Goal: Information Seeking & Learning: Learn about a topic

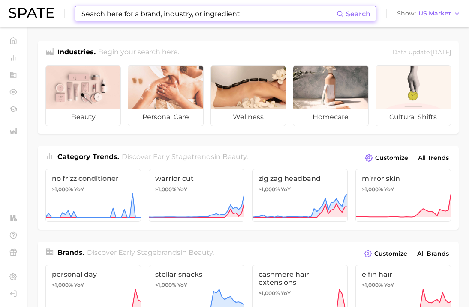
click at [160, 16] on input at bounding box center [209, 13] width 256 height 15
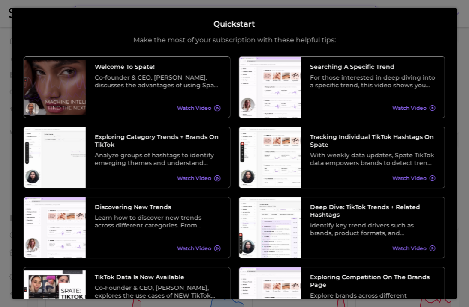
type input "Manuka"
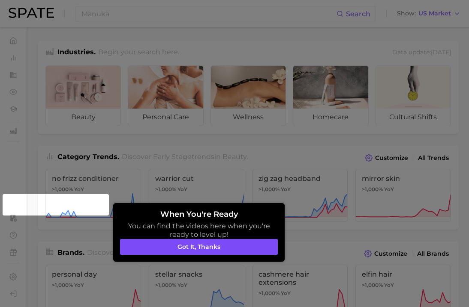
click at [220, 251] on button "Got it, thanks" at bounding box center [199, 247] width 158 height 16
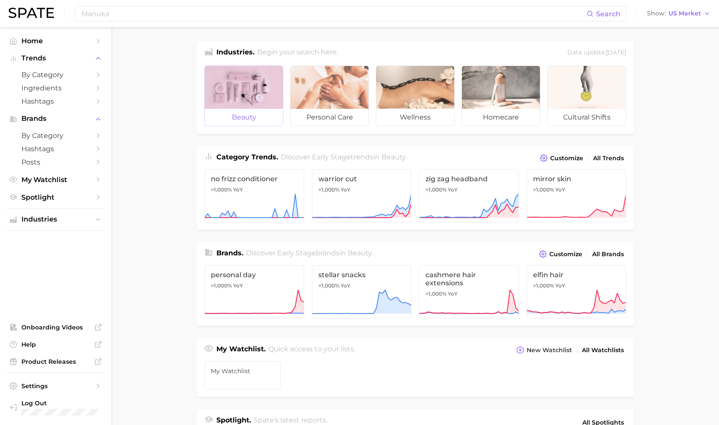
click at [252, 89] on div at bounding box center [244, 87] width 78 height 43
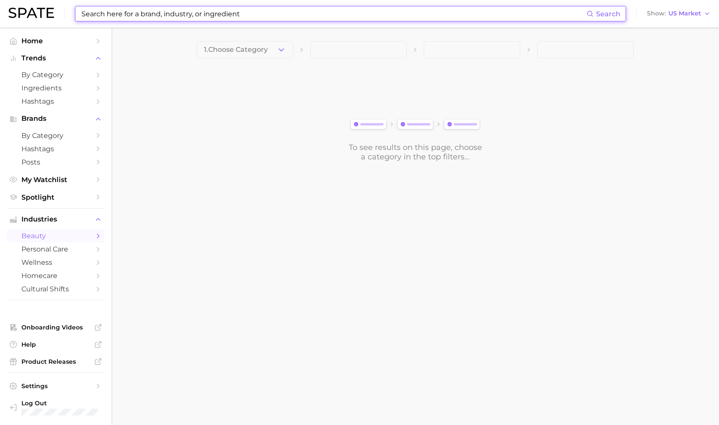
click at [240, 16] on input at bounding box center [334, 13] width 506 height 15
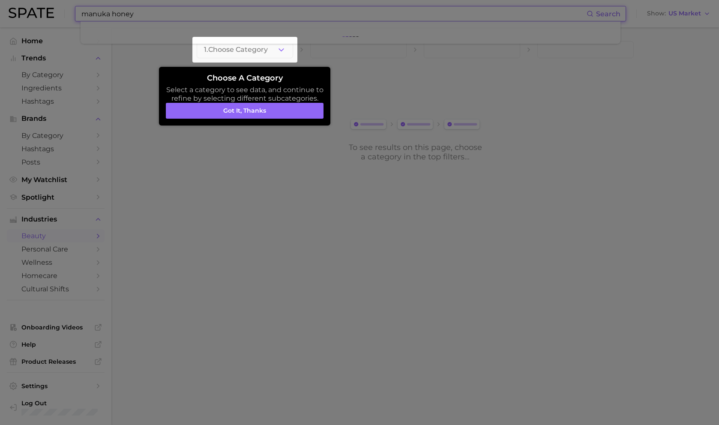
type input "manuka honey"
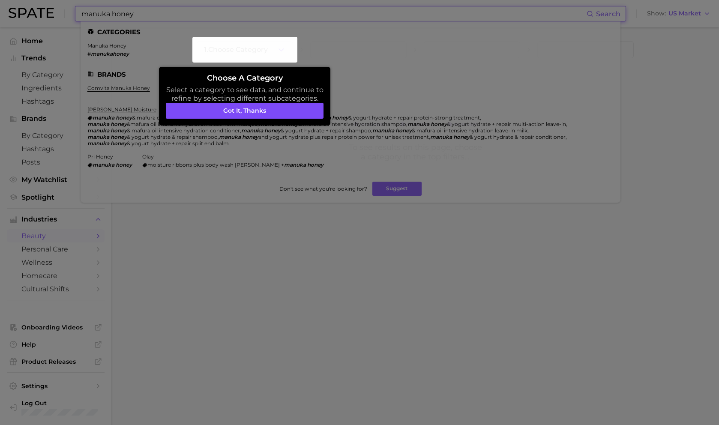
click at [258, 110] on button "Got it, thanks" at bounding box center [245, 111] width 158 height 16
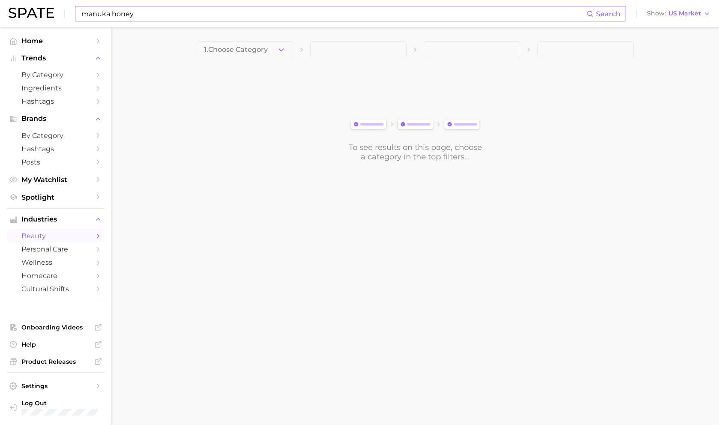
click at [227, 14] on input "manuka honey" at bounding box center [334, 13] width 506 height 15
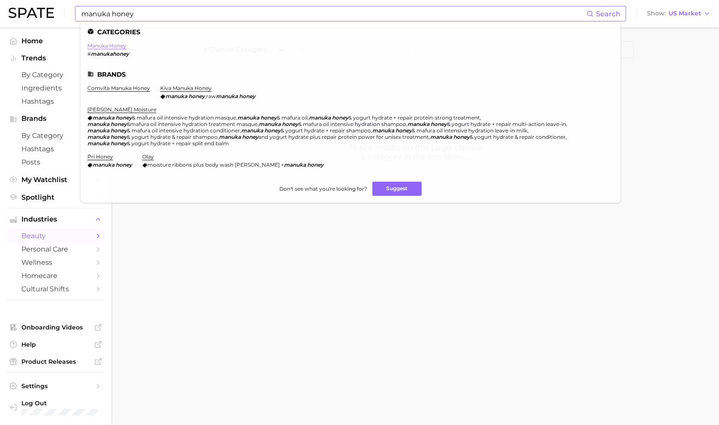
click at [109, 45] on link "manuka honey" at bounding box center [106, 45] width 39 height 6
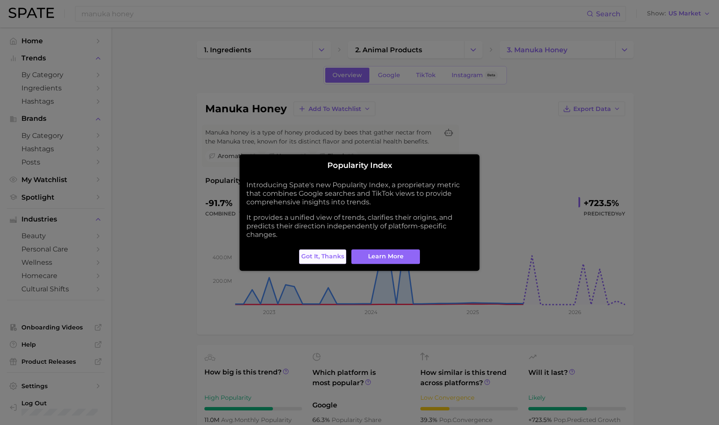
click at [321, 253] on span "Got it, thanks" at bounding box center [322, 256] width 43 height 7
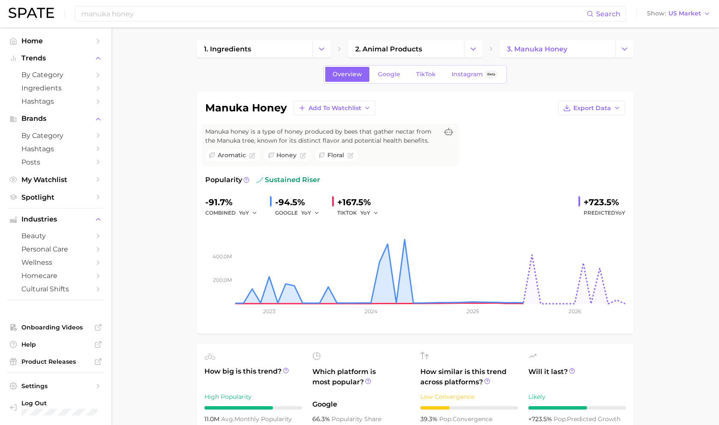
scroll to position [2, 0]
click at [428, 73] on span "TikTok" at bounding box center [426, 73] width 20 height 7
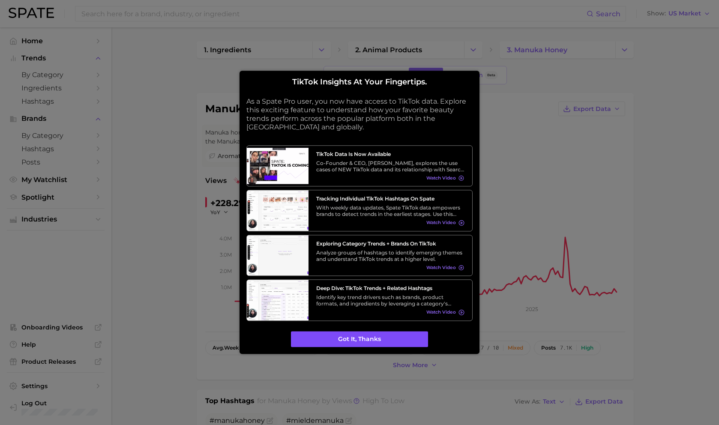
click at [381, 307] on button "Got it, thanks" at bounding box center [359, 339] width 137 height 16
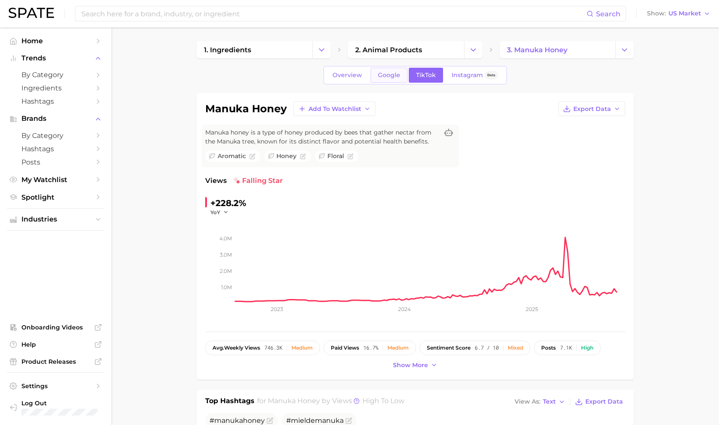
click at [391, 78] on span "Google" at bounding box center [389, 75] width 22 height 7
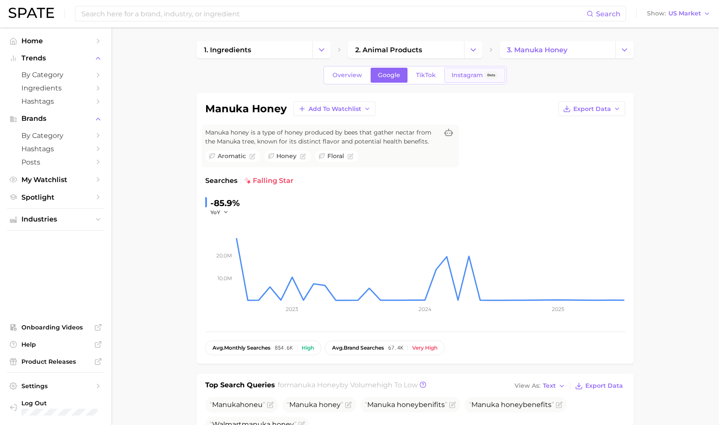
click at [465, 77] on span "Instagram" at bounding box center [466, 75] width 31 height 7
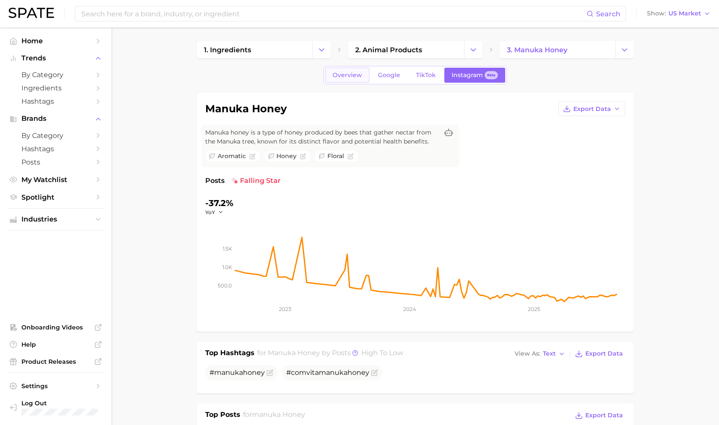
click at [362, 75] on span "Overview" at bounding box center [347, 75] width 30 height 7
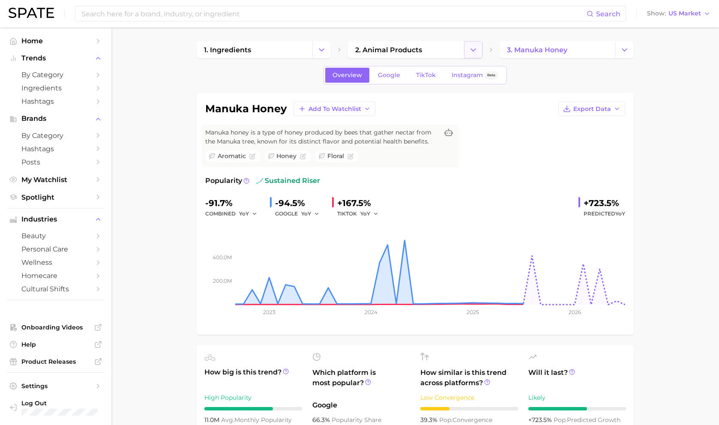
click at [468, 51] on icon "Change Category" at bounding box center [473, 49] width 9 height 9
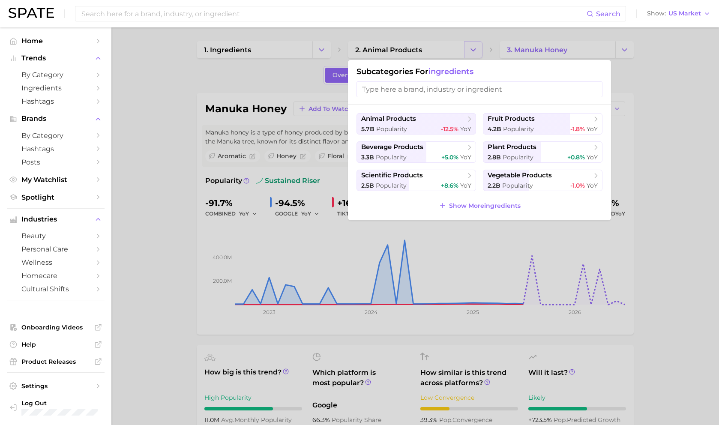
click at [468, 51] on div at bounding box center [359, 212] width 719 height 425
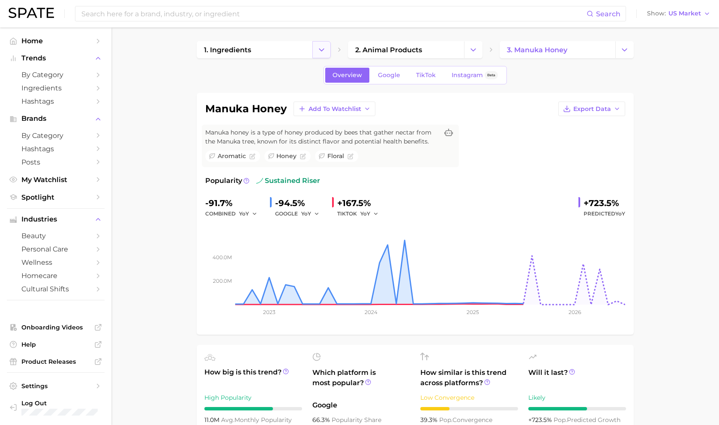
click at [320, 48] on icon "Change Category" at bounding box center [321, 49] width 9 height 9
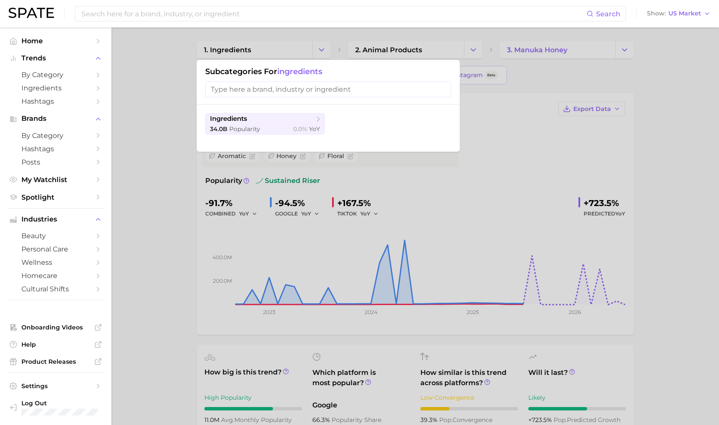
click at [276, 92] on input "search" at bounding box center [328, 89] width 246 height 16
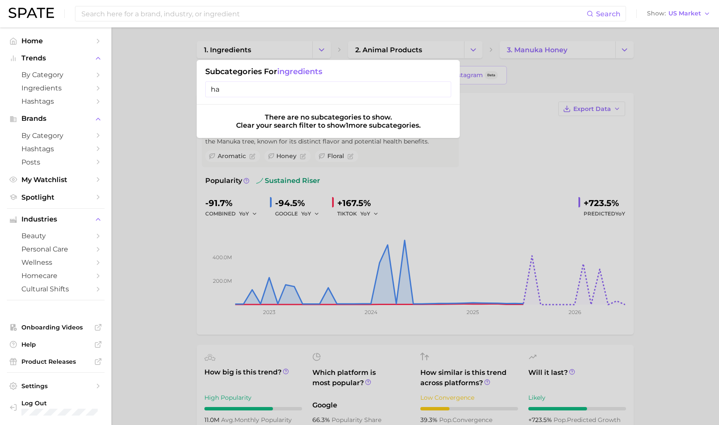
type input "h"
type input "b"
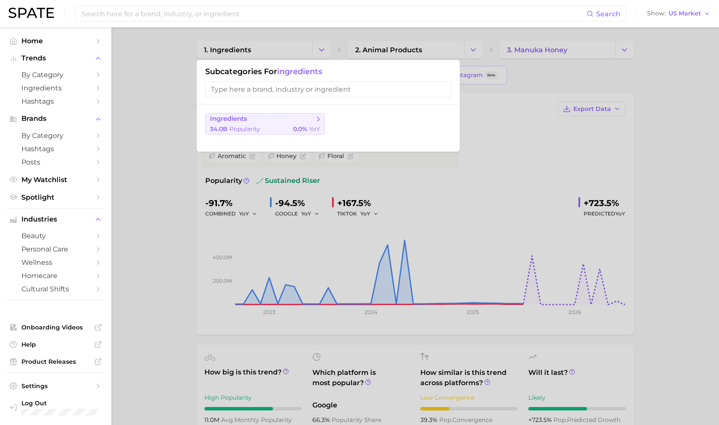
click at [257, 122] on button "ingredients 34.0b Popularity 0.0% YoY" at bounding box center [264, 123] width 119 height 21
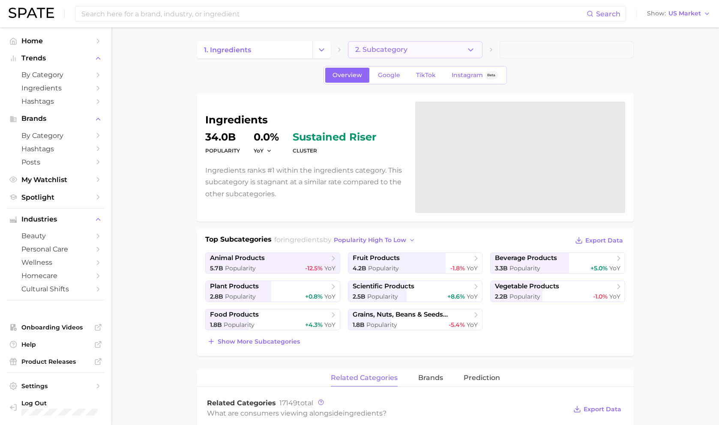
click at [468, 49] on polyline "button" at bounding box center [470, 49] width 5 height 2
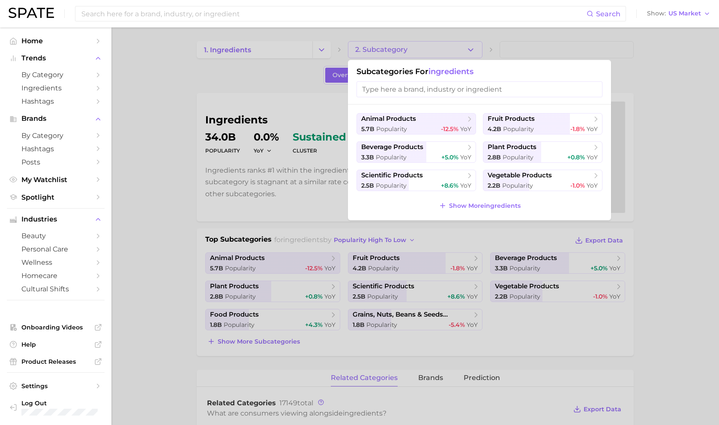
click at [456, 90] on input "search" at bounding box center [479, 89] width 246 height 16
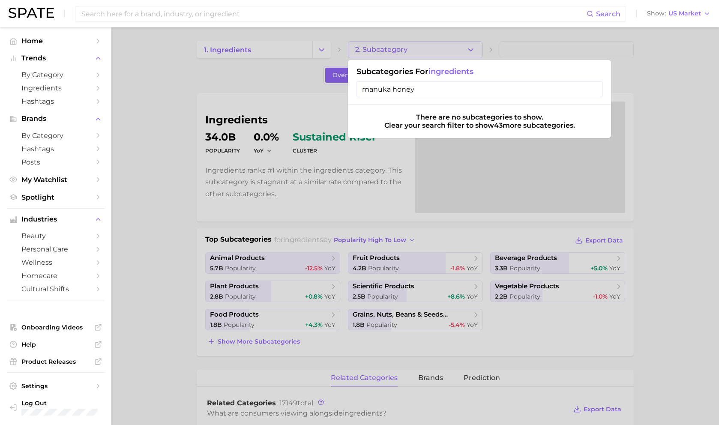
type input "manuka honey"
click at [468, 88] on input "manuka honey" at bounding box center [479, 89] width 246 height 16
